Goal: Find specific page/section: Find specific page/section

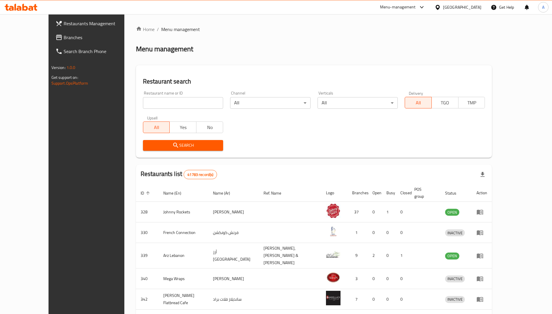
click at [145, 107] on div "Home / Menu management Menu management Restaurant search Restaurant name or ID …" at bounding box center [314, 229] width 356 height 407
click at [145, 107] on input "search" at bounding box center [183, 103] width 80 height 12
paste input "639475"
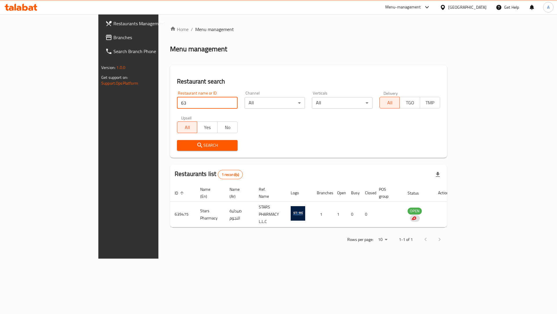
type input "6"
click at [218, 59] on div "Home / Menu management Menu management Restaurant search Restaurant name or ID …" at bounding box center [308, 137] width 277 height 222
click at [195, 33] on span "Menu management" at bounding box center [214, 29] width 39 height 7
click at [170, 35] on div "Home / Menu management Menu management Restaurant search Restaurant name or ID …" at bounding box center [308, 137] width 277 height 222
click at [170, 29] on link "Home" at bounding box center [179, 29] width 19 height 7
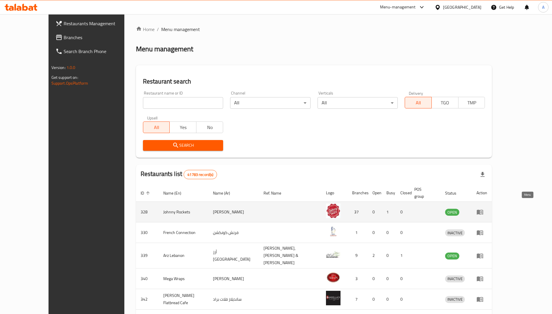
click at [483, 210] on icon "enhanced table" at bounding box center [479, 212] width 6 height 5
